Goal: Task Accomplishment & Management: Complete application form

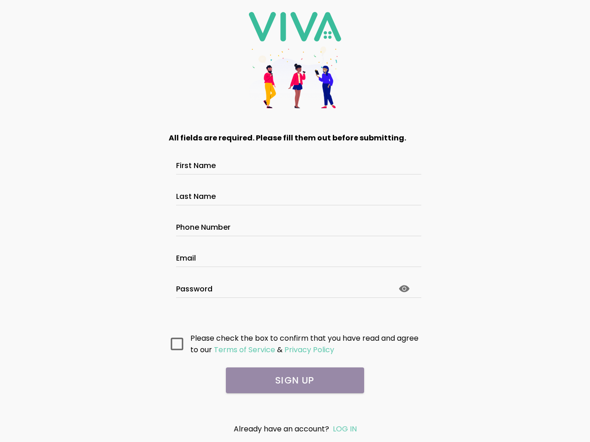
click at [295, 163] on input "First Name" at bounding box center [295, 167] width 238 height 8
click at [295, 194] on input "Last Name" at bounding box center [295, 198] width 238 height 8
click at [295, 225] on input "Phone Number" at bounding box center [295, 229] width 238 height 8
click at [295, 256] on input "Email" at bounding box center [295, 260] width 238 height 8
click at [404, 289] on circle at bounding box center [404, 289] width 3 height 3
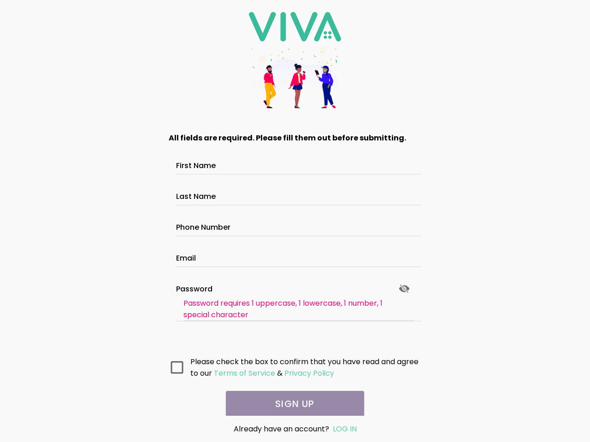
click at [177, 344] on ion-grid "All fields are required. Please fill them out before submitting. First Name Las…" at bounding box center [295, 256] width 262 height 256
click at [244, 350] on ion-grid "All fields are required. Please fill them out before submitting. First Name Las…" at bounding box center [295, 256] width 262 height 256
click at [308, 350] on ion-grid "All fields are required. Please fill them out before submitting. First Name Las…" at bounding box center [295, 256] width 262 height 256
